Goal: Information Seeking & Learning: Learn about a topic

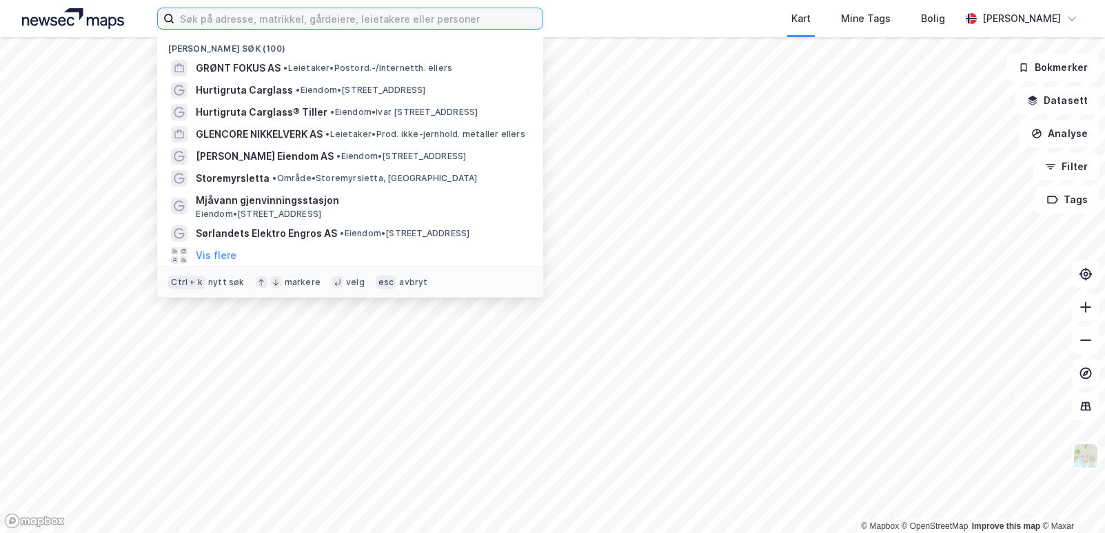
click at [342, 24] on input at bounding box center [358, 18] width 368 height 21
paste input "Caspersensvei - Tomt for næring, 4956 Risør"
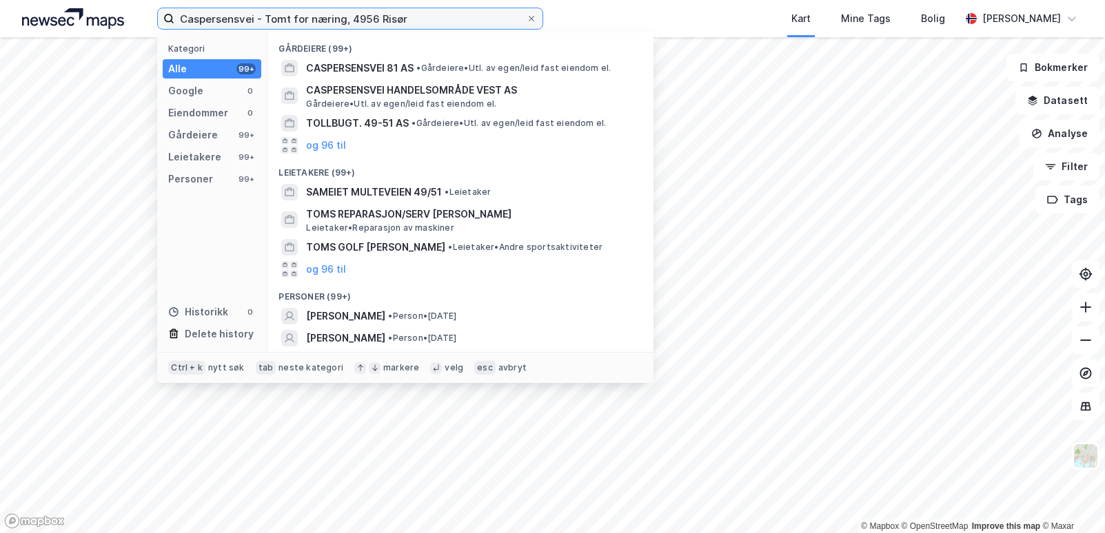
click at [346, 17] on input "Caspersensvei - Tomt for næring, 4956 Risør" at bounding box center [349, 18] width 351 height 21
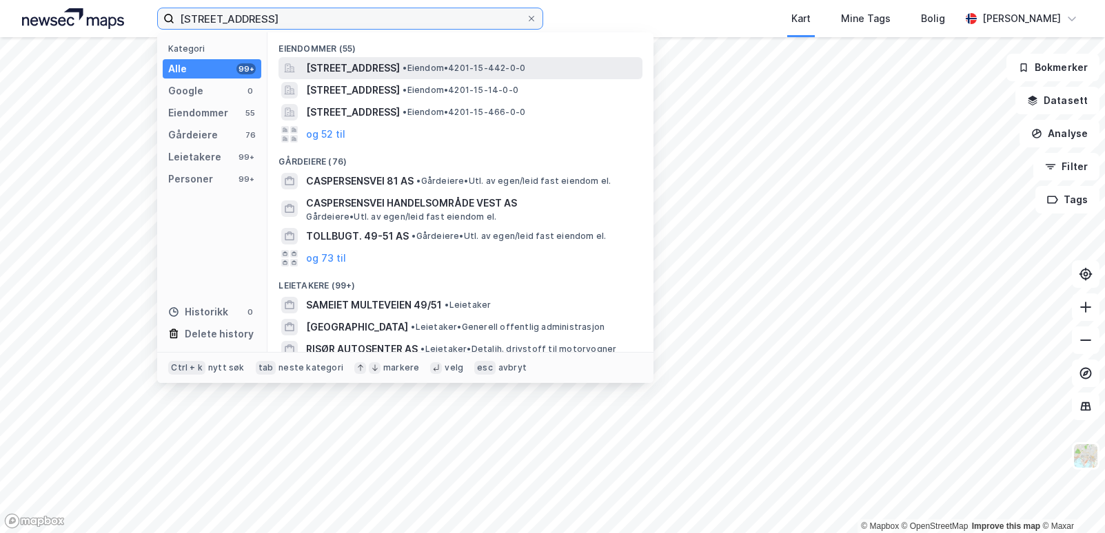
type input "[STREET_ADDRESS]"
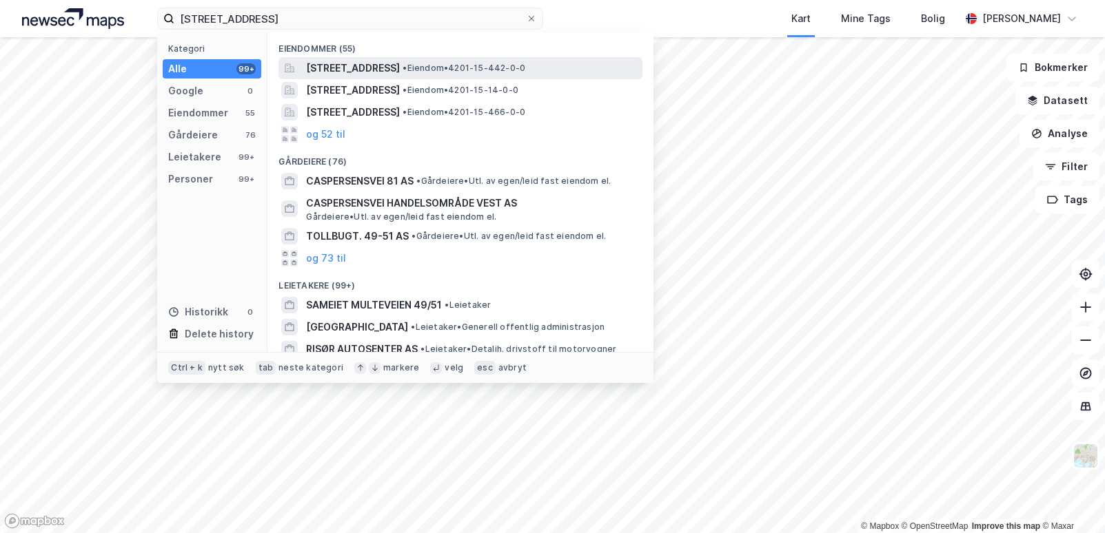
click at [367, 66] on span "[STREET_ADDRESS]" at bounding box center [353, 68] width 94 height 17
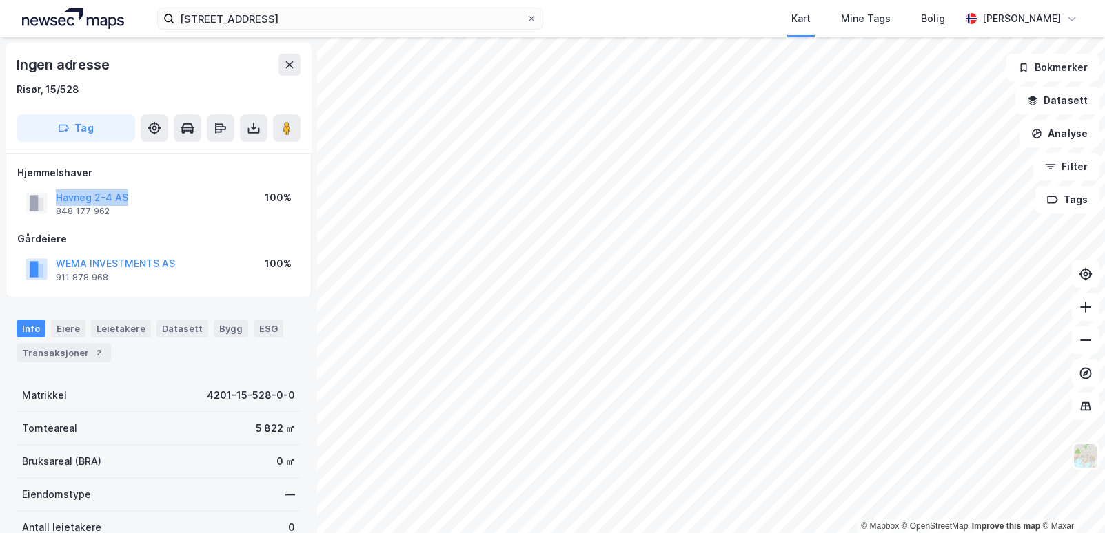
drag, startPoint x: 152, startPoint y: 196, endPoint x: 49, endPoint y: 192, distance: 103.4
click at [49, 192] on div "Havneg 2-4 AS 848 177 962 100%" at bounding box center [158, 203] width 283 height 33
copy button "Havneg 2-4 AS"
click at [181, 356] on div "Info [PERSON_NAME] Datasett Bygg ESG Transaksjoner 2" at bounding box center [159, 341] width 284 height 43
click at [1076, 137] on button "Analyse" at bounding box center [1059, 134] width 80 height 28
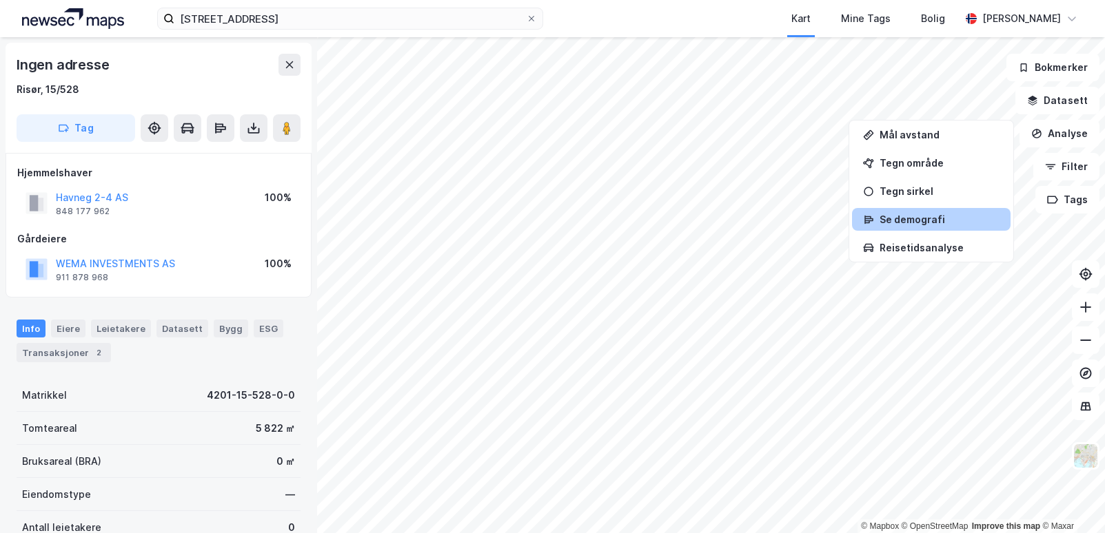
click at [943, 223] on div "Se demografi" at bounding box center [939, 220] width 120 height 12
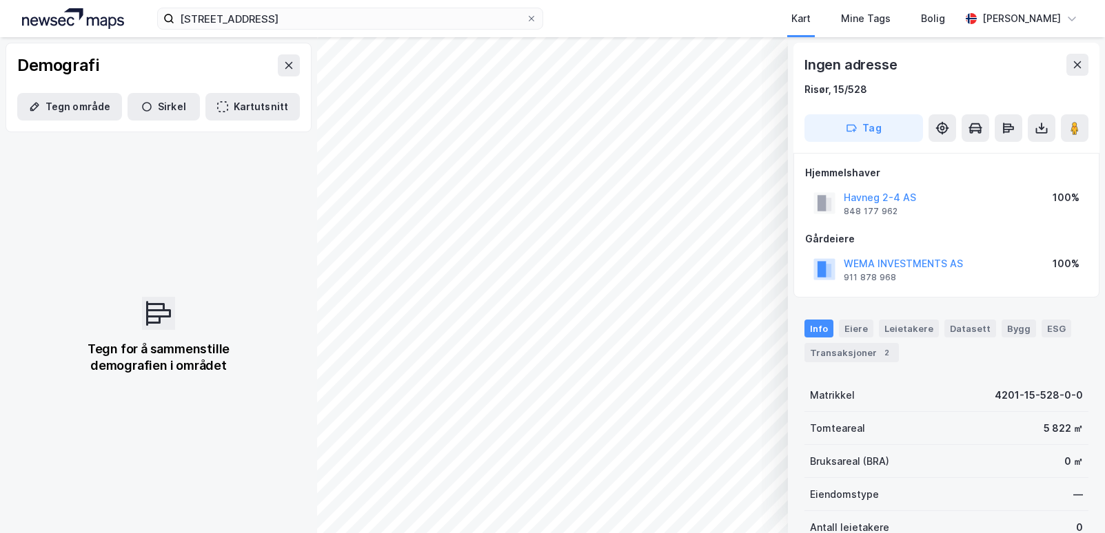
click at [945, 372] on div "Info Eiere Leietakere Datasett Bygg ESG Transaksjoner 2 Matrikkel 4201-15-528-0…" at bounding box center [946, 517] width 284 height 429
click at [879, 351] on div "2" at bounding box center [886, 353] width 14 height 14
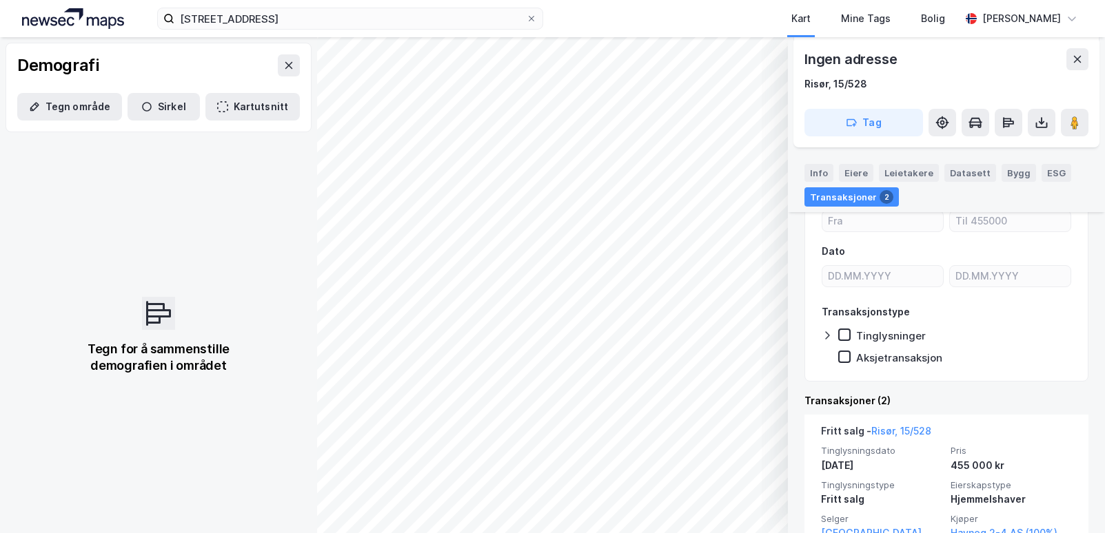
scroll to position [374, 0]
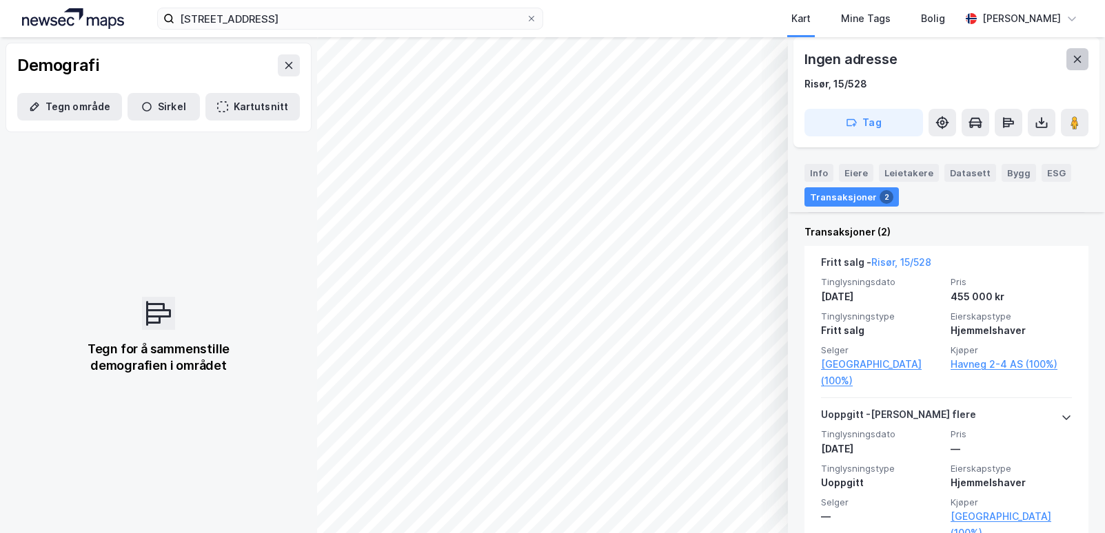
click at [1073, 57] on icon at bounding box center [1077, 59] width 11 height 11
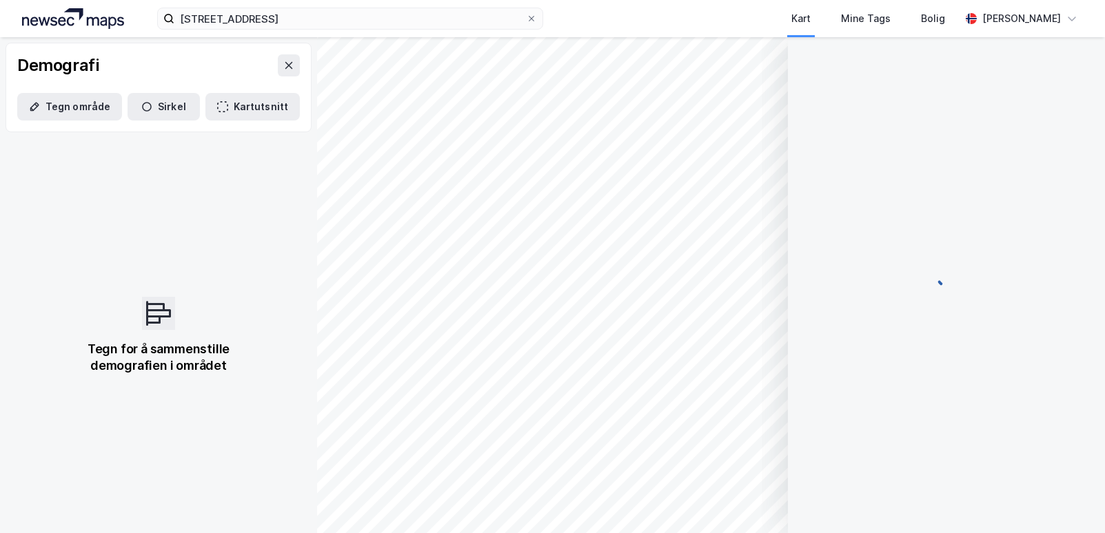
scroll to position [103, 0]
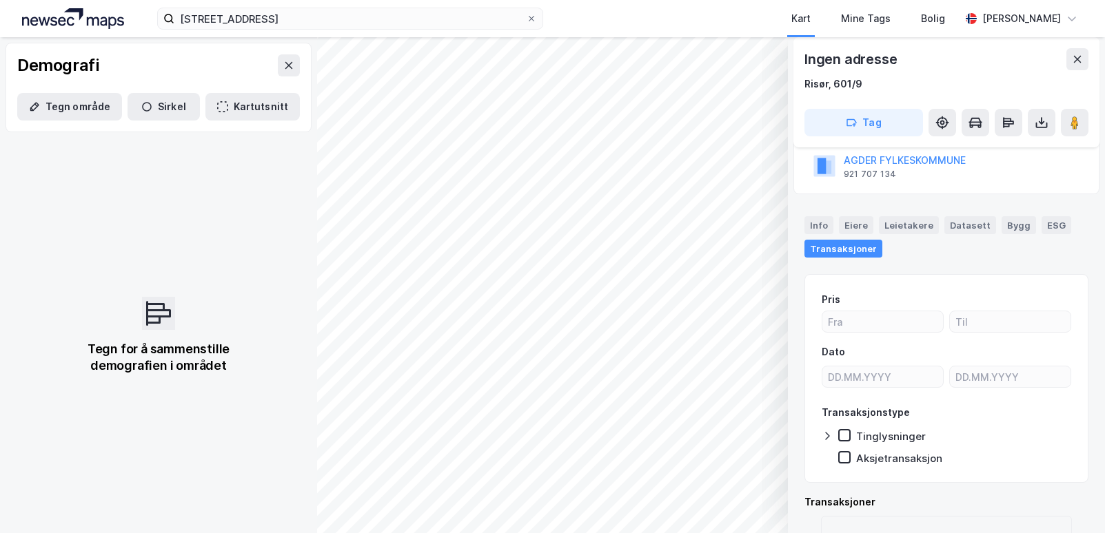
click at [261, 225] on div "Tegn for å sammenstille demografien i området" at bounding box center [158, 336] width 317 height 396
click at [1078, 64] on icon at bounding box center [1077, 59] width 11 height 11
